Goal: Navigation & Orientation: Find specific page/section

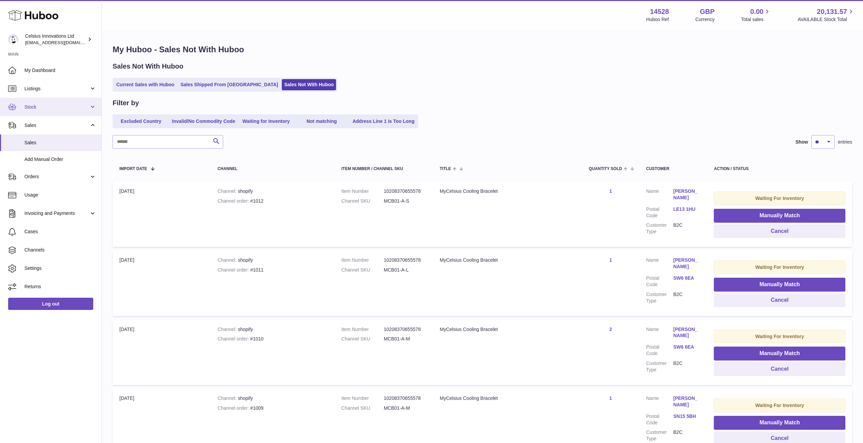
click at [91, 107] on link "Stock" at bounding box center [50, 107] width 101 height 18
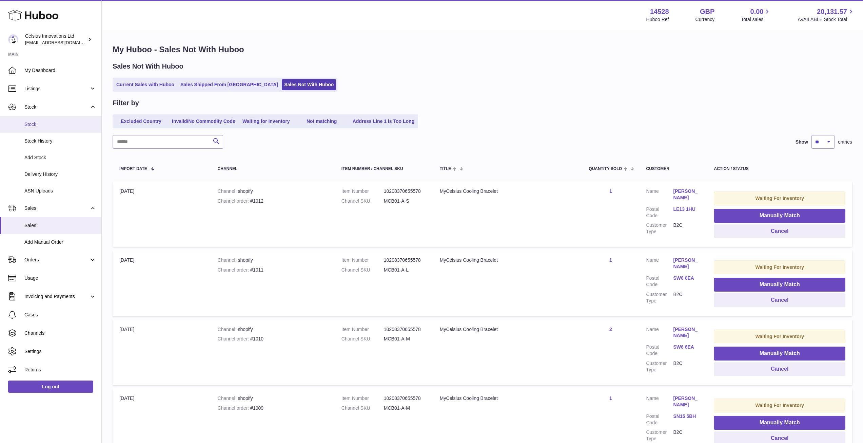
click at [23, 123] on link "Stock" at bounding box center [50, 124] width 101 height 17
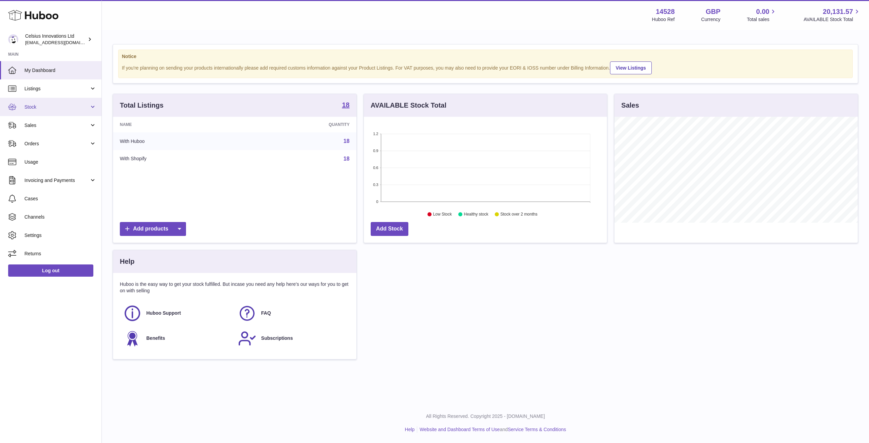
scroll to position [106, 243]
click at [96, 107] on link "Stock" at bounding box center [50, 107] width 101 height 18
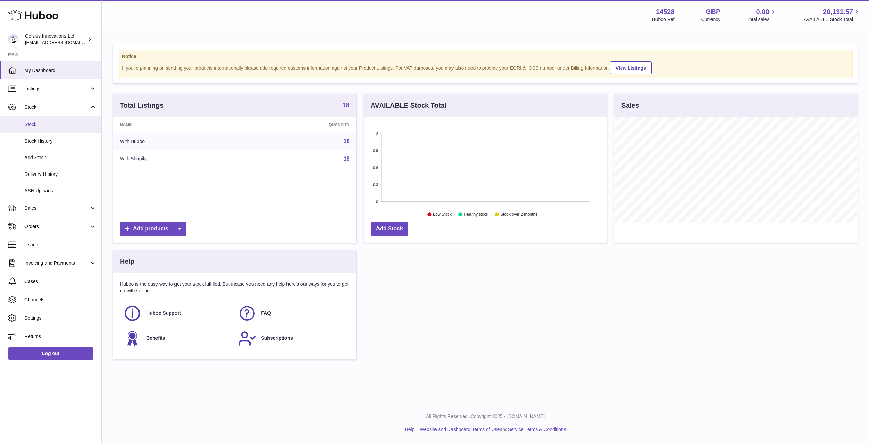
click at [33, 125] on span "Stock" at bounding box center [60, 124] width 72 height 6
